Goal: Task Accomplishment & Management: Use online tool/utility

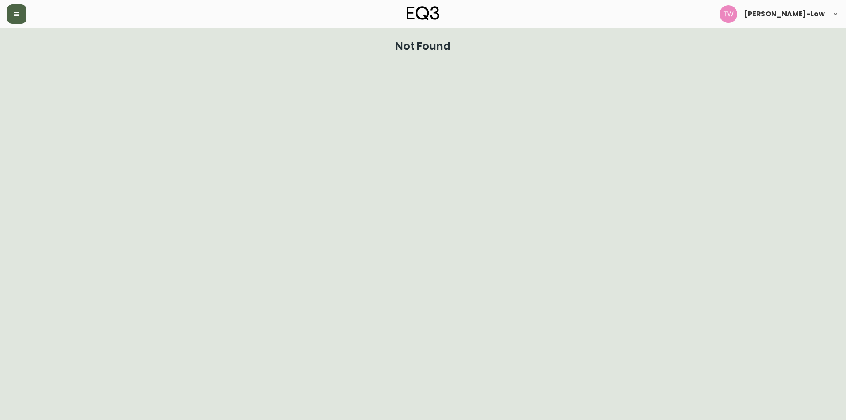
click at [16, 14] on icon "button" at bounding box center [16, 14] width 5 height 4
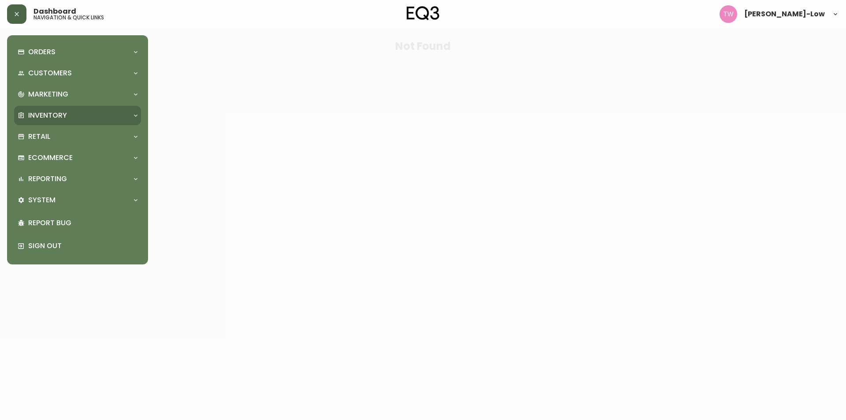
click at [67, 107] on div "Inventory" at bounding box center [77, 115] width 127 height 19
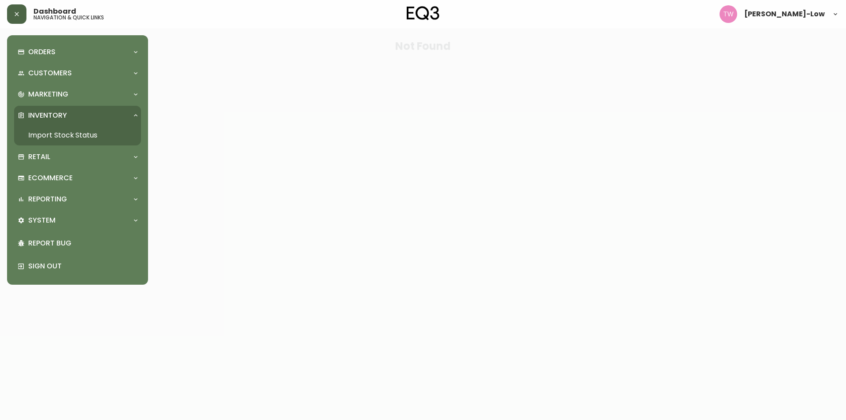
click at [76, 134] on link "Import Stock Status" at bounding box center [77, 135] width 127 height 20
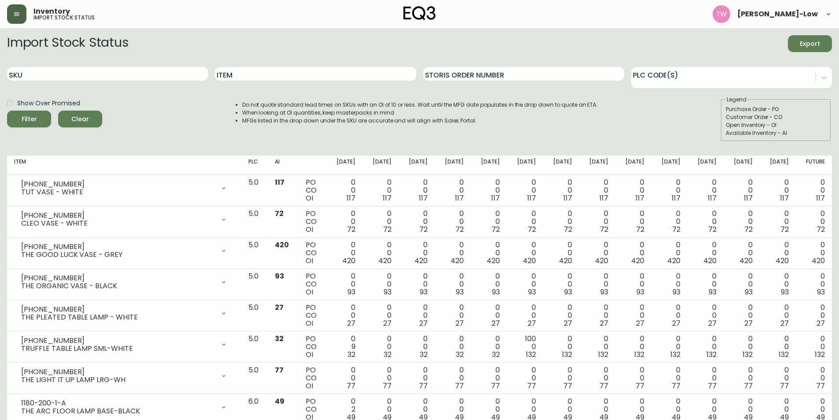
click at [811, 41] on span "Export" at bounding box center [810, 43] width 30 height 11
